Goal: Check status: Check status

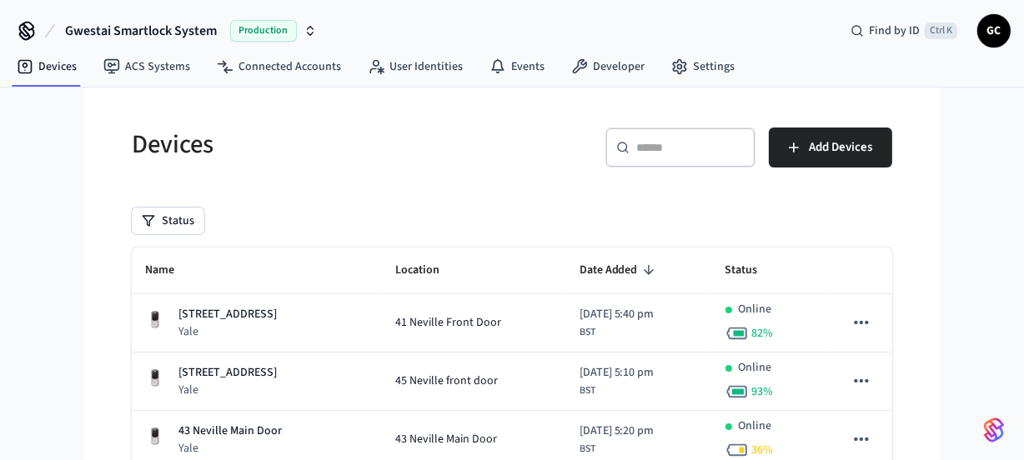
click at [699, 136] on div "​ ​" at bounding box center [681, 148] width 150 height 40
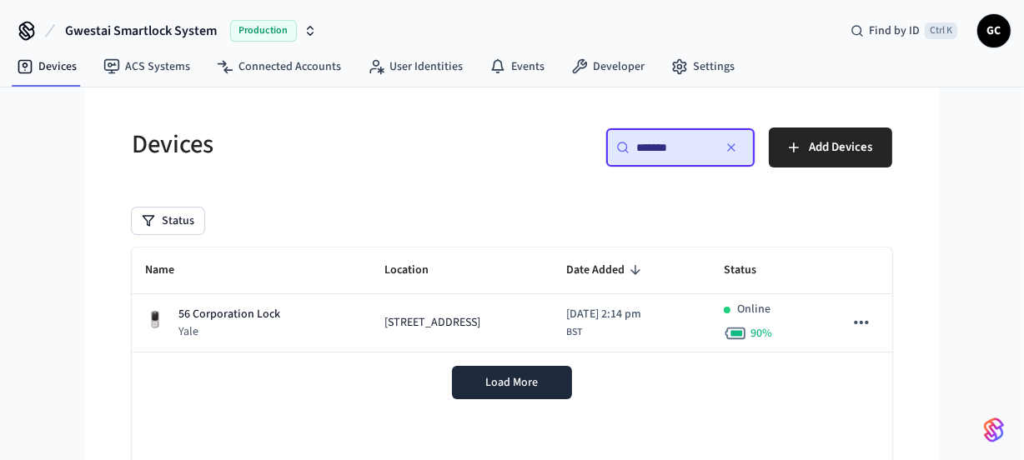
type input "*******"
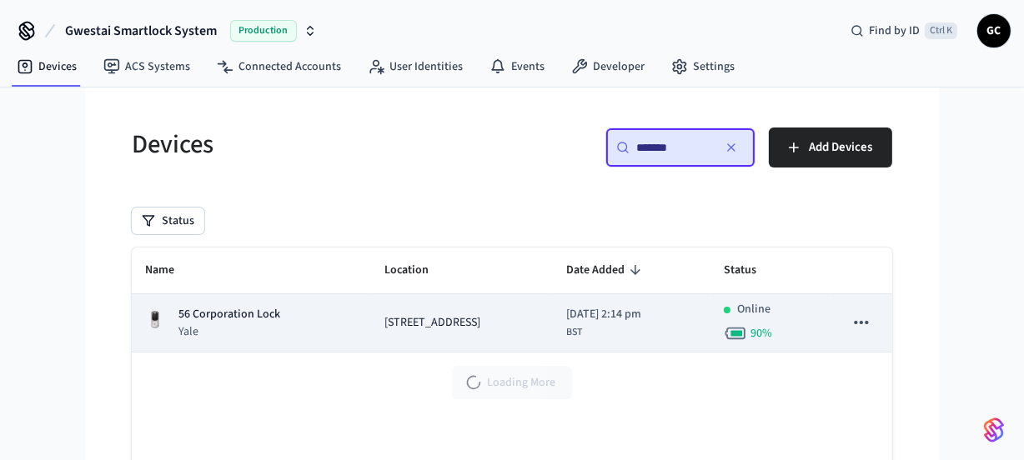
click at [226, 318] on p "56 Corporation Lock" at bounding box center [229, 315] width 102 height 18
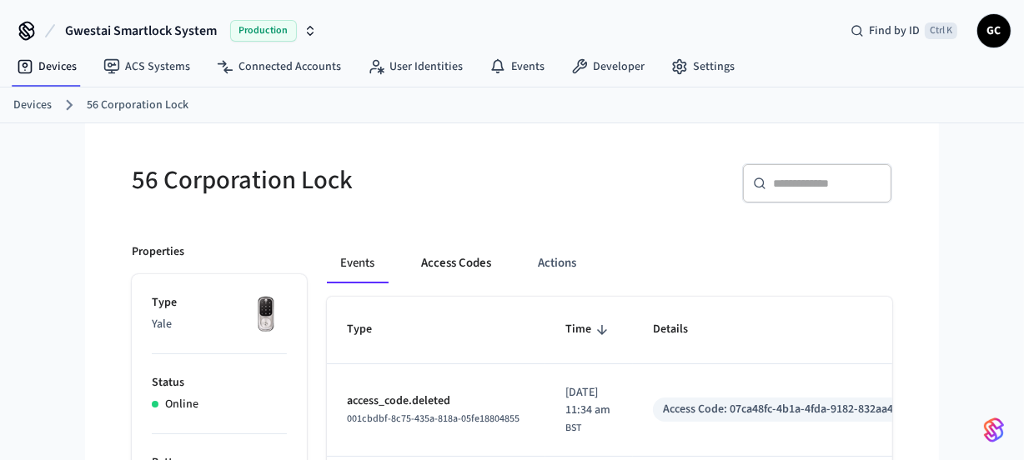
click at [459, 257] on button "Access Codes" at bounding box center [456, 264] width 97 height 40
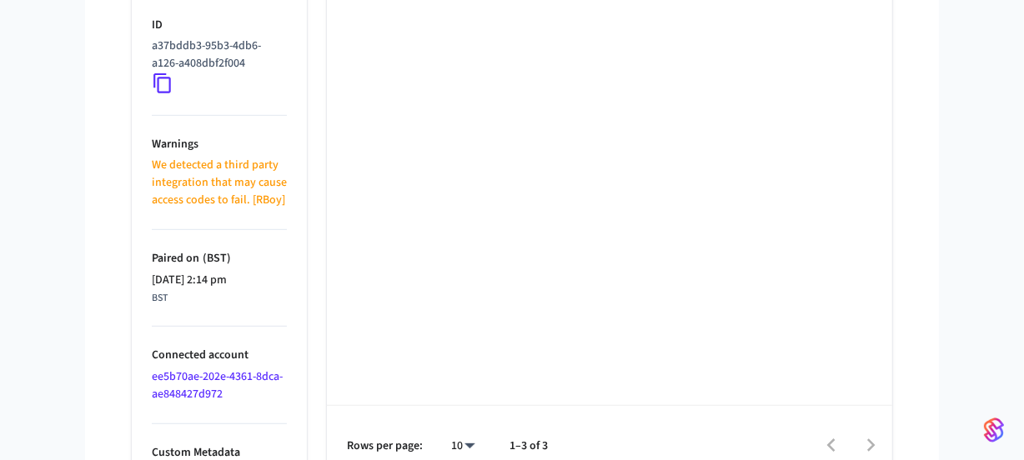
scroll to position [897, 0]
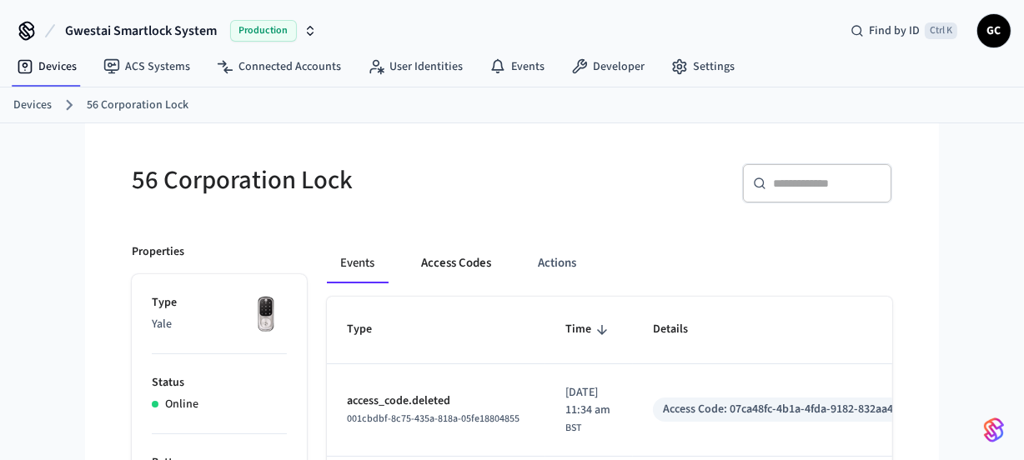
click at [480, 266] on button "Access Codes" at bounding box center [456, 264] width 97 height 40
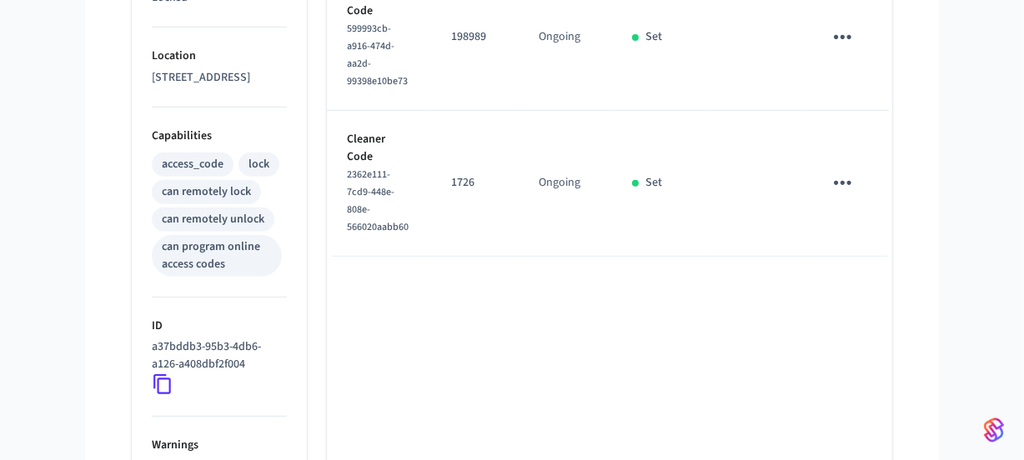
scroll to position [455, 0]
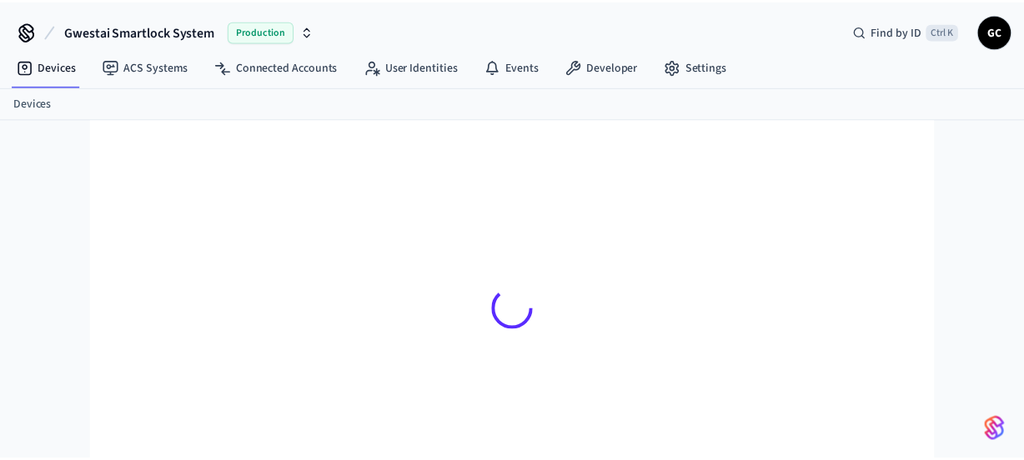
scroll to position [22, 0]
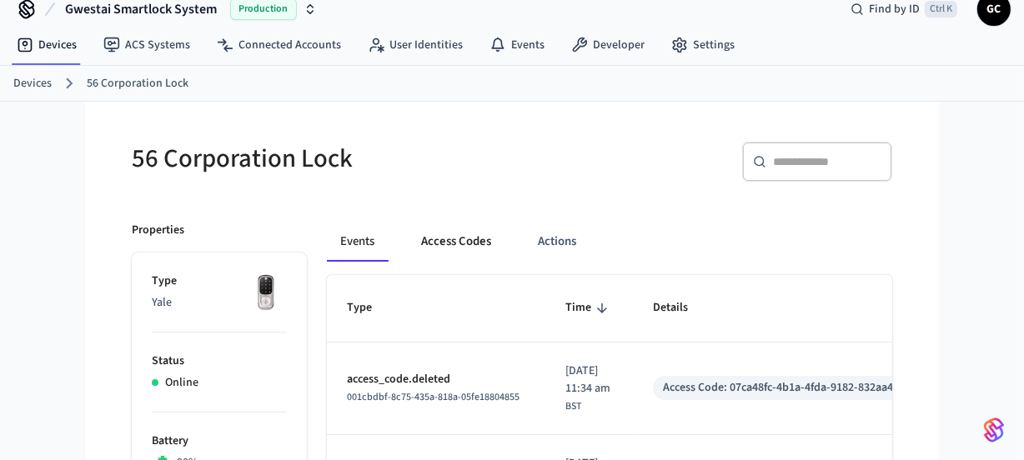
click at [463, 248] on button "Access Codes" at bounding box center [456, 242] width 97 height 40
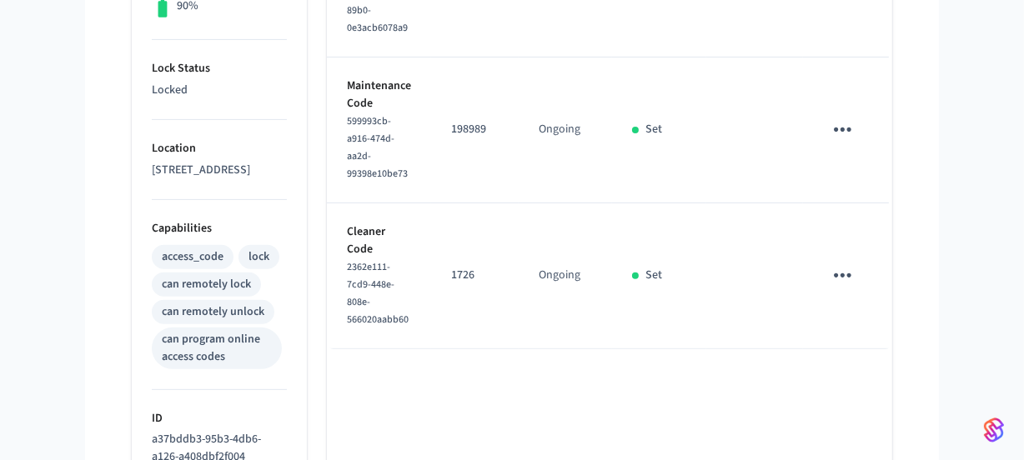
scroll to position [476, 0]
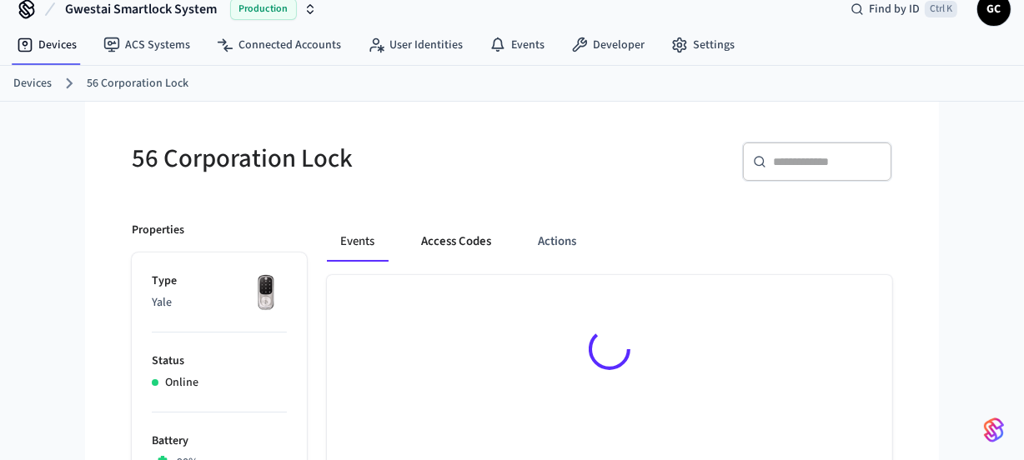
scroll to position [22, 0]
click at [466, 234] on button "Access Codes" at bounding box center [456, 242] width 97 height 40
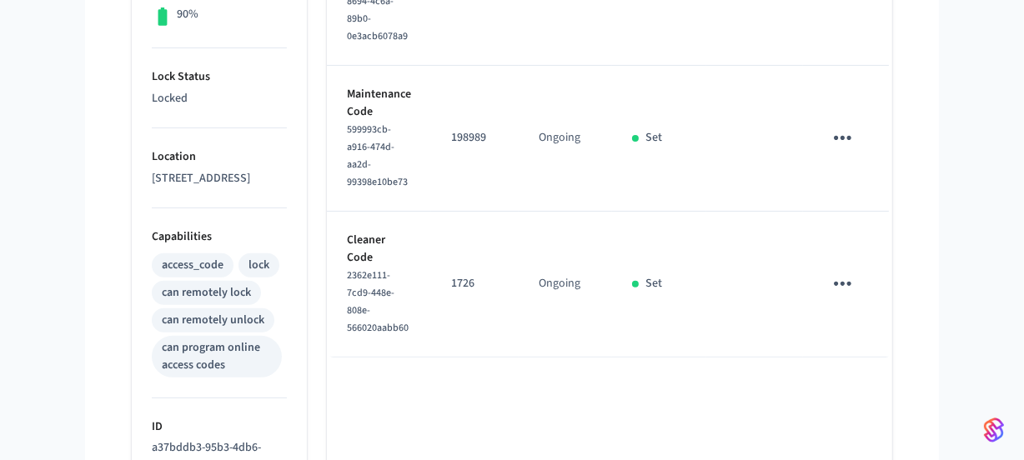
scroll to position [628, 0]
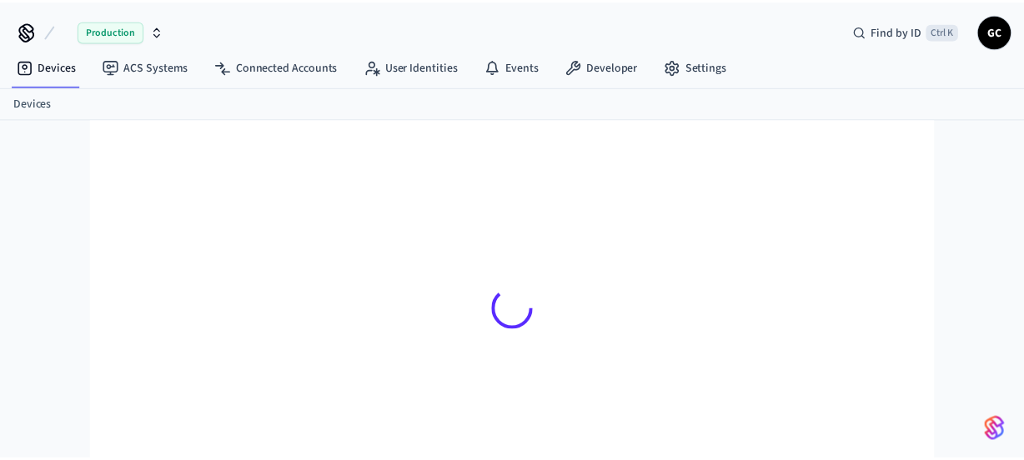
scroll to position [22, 0]
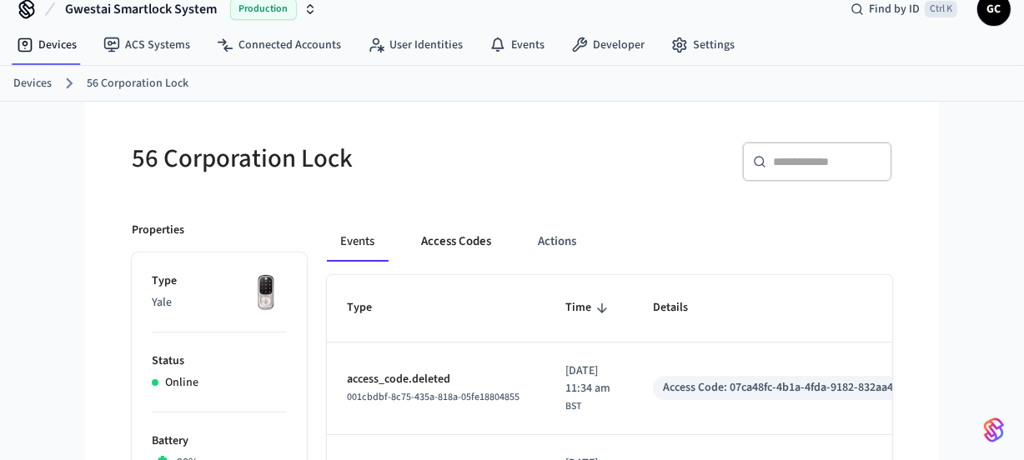
click at [445, 249] on button "Access Codes" at bounding box center [456, 242] width 97 height 40
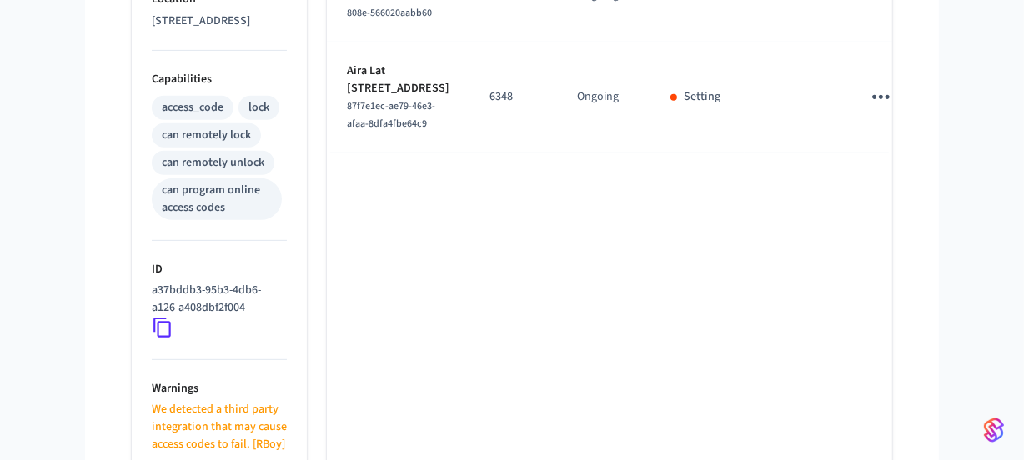
scroll to position [780, 0]
